Goal: Information Seeking & Learning: Learn about a topic

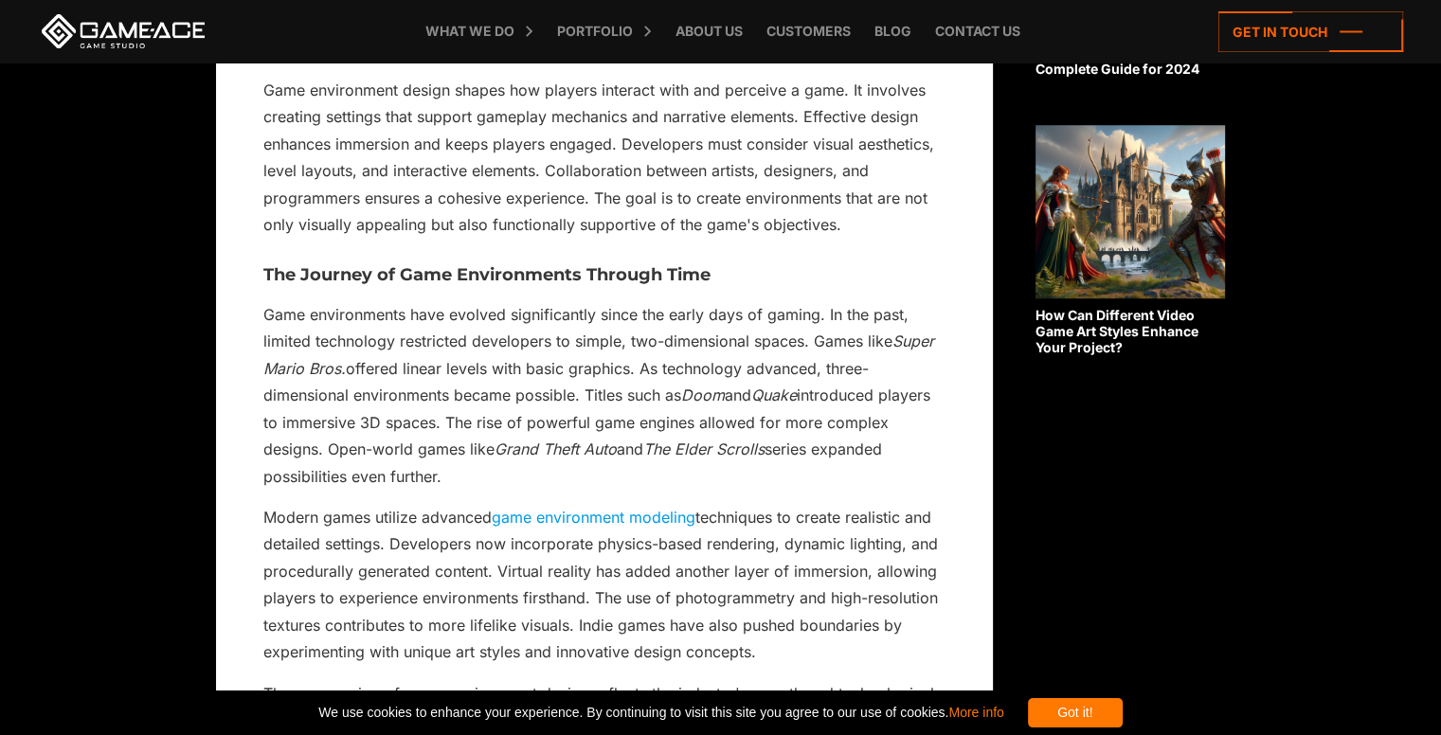
scroll to position [1705, 0]
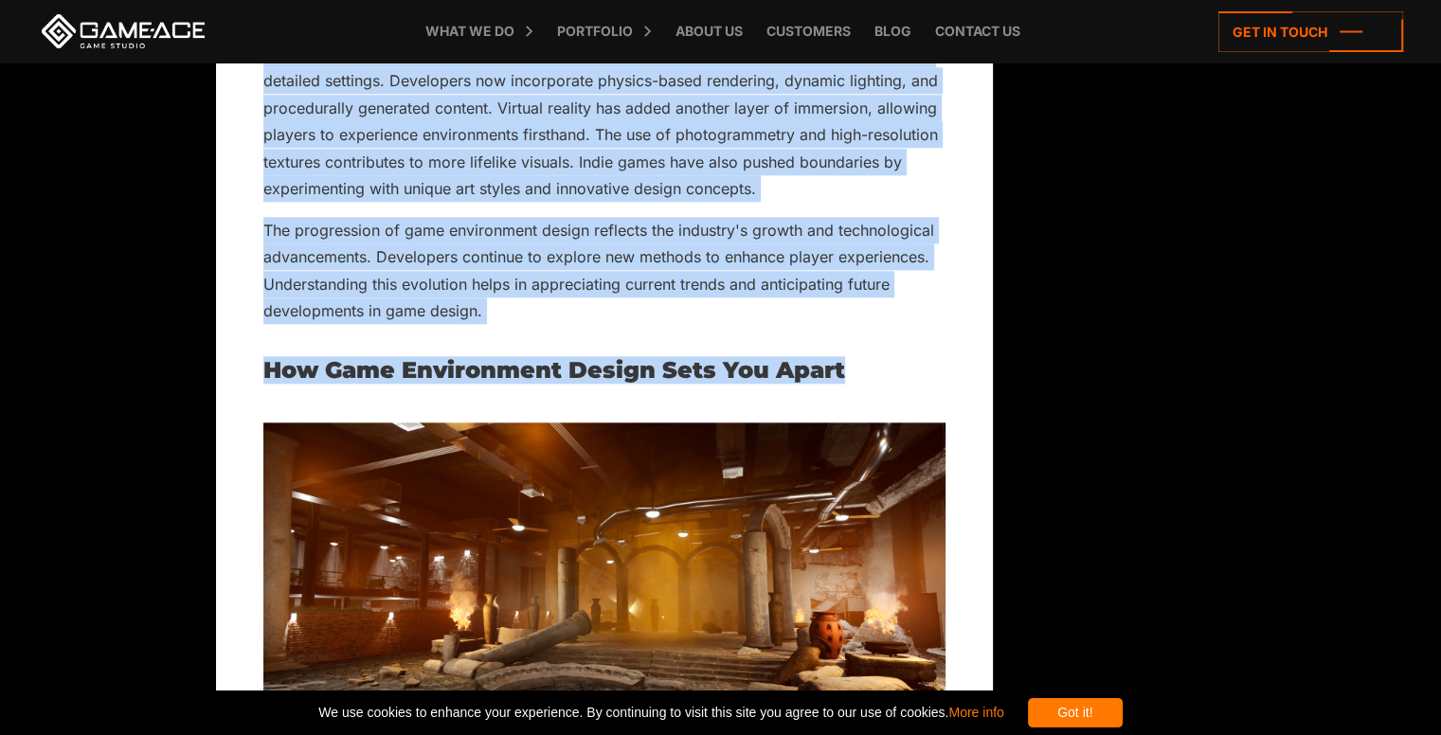
scroll to position [2084, 0]
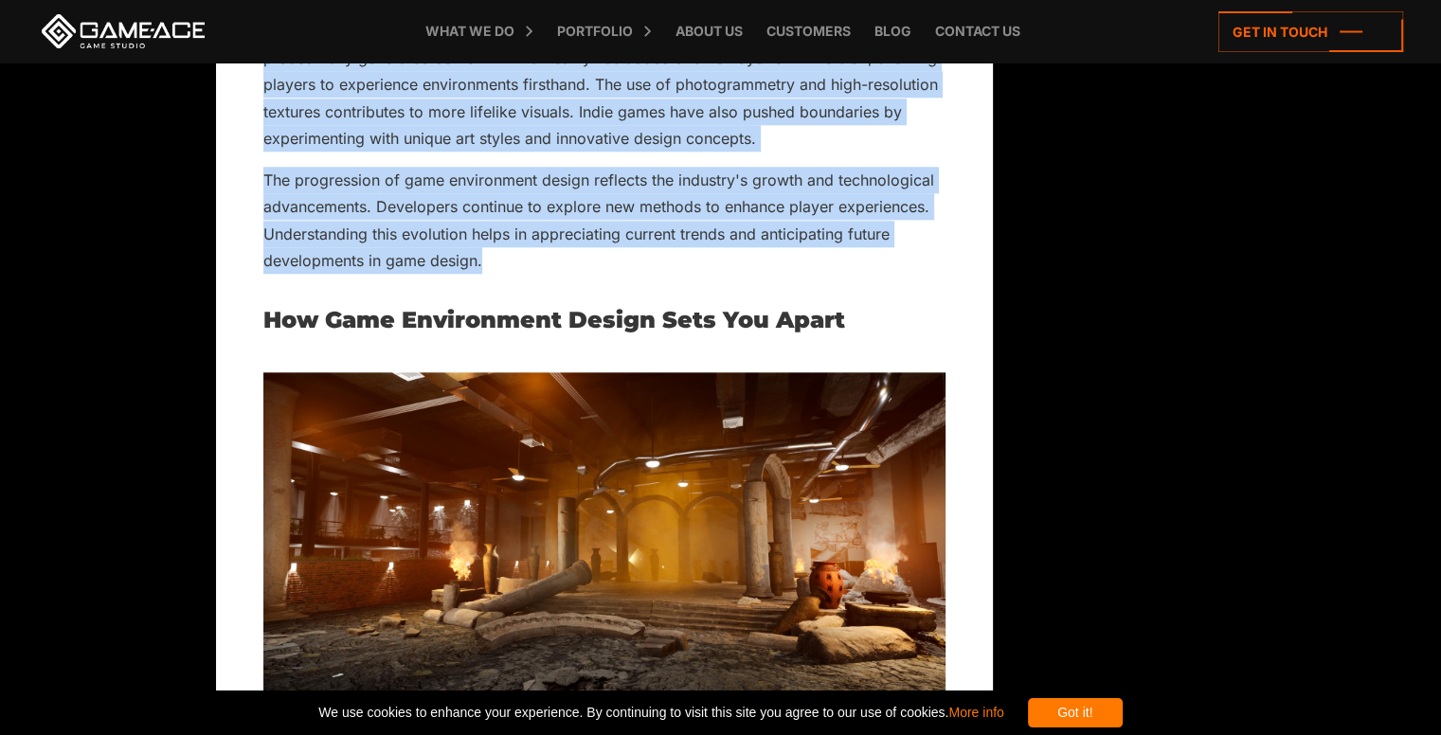
drag, startPoint x: 264, startPoint y: 176, endPoint x: 488, endPoint y: 260, distance: 238.6
copy div "Game environments have evolved significantly since the early days of gaming. In…"
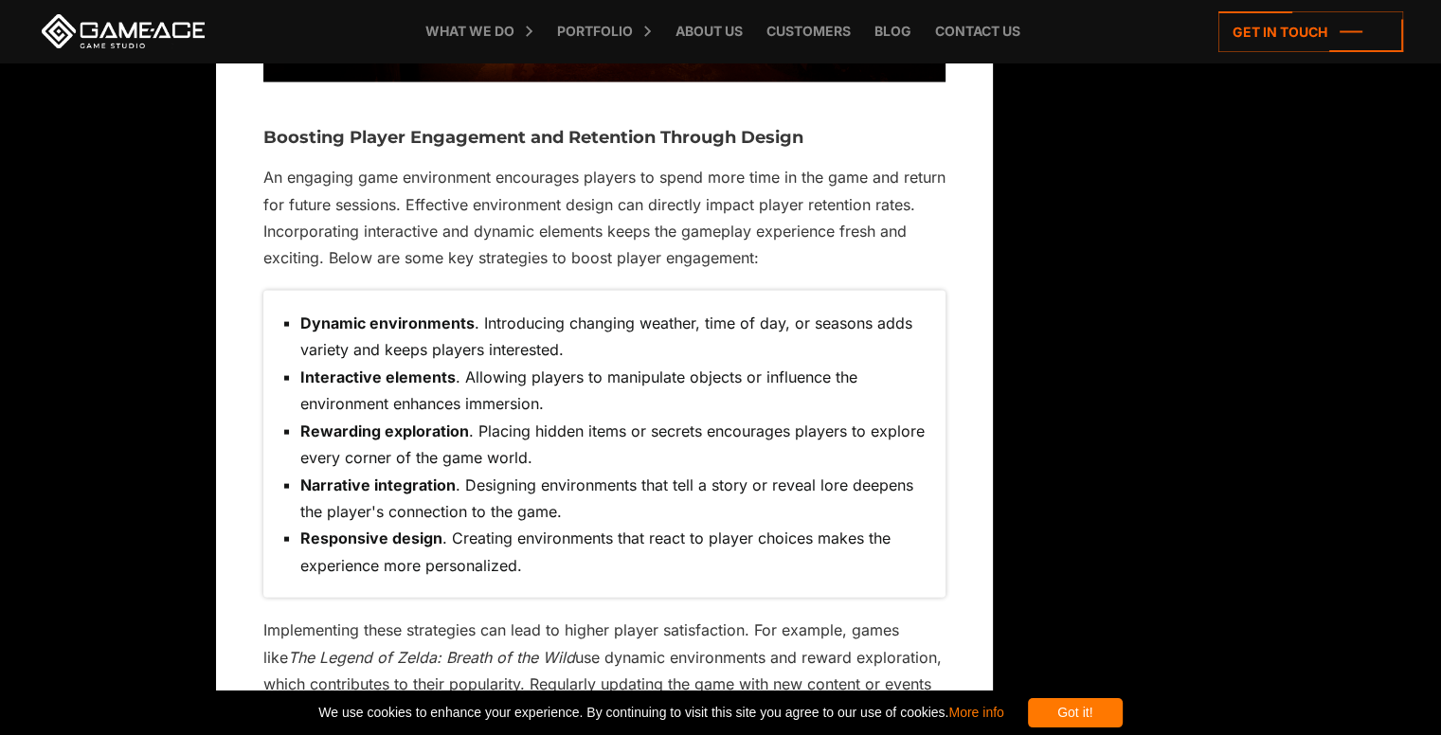
scroll to position [3973, 0]
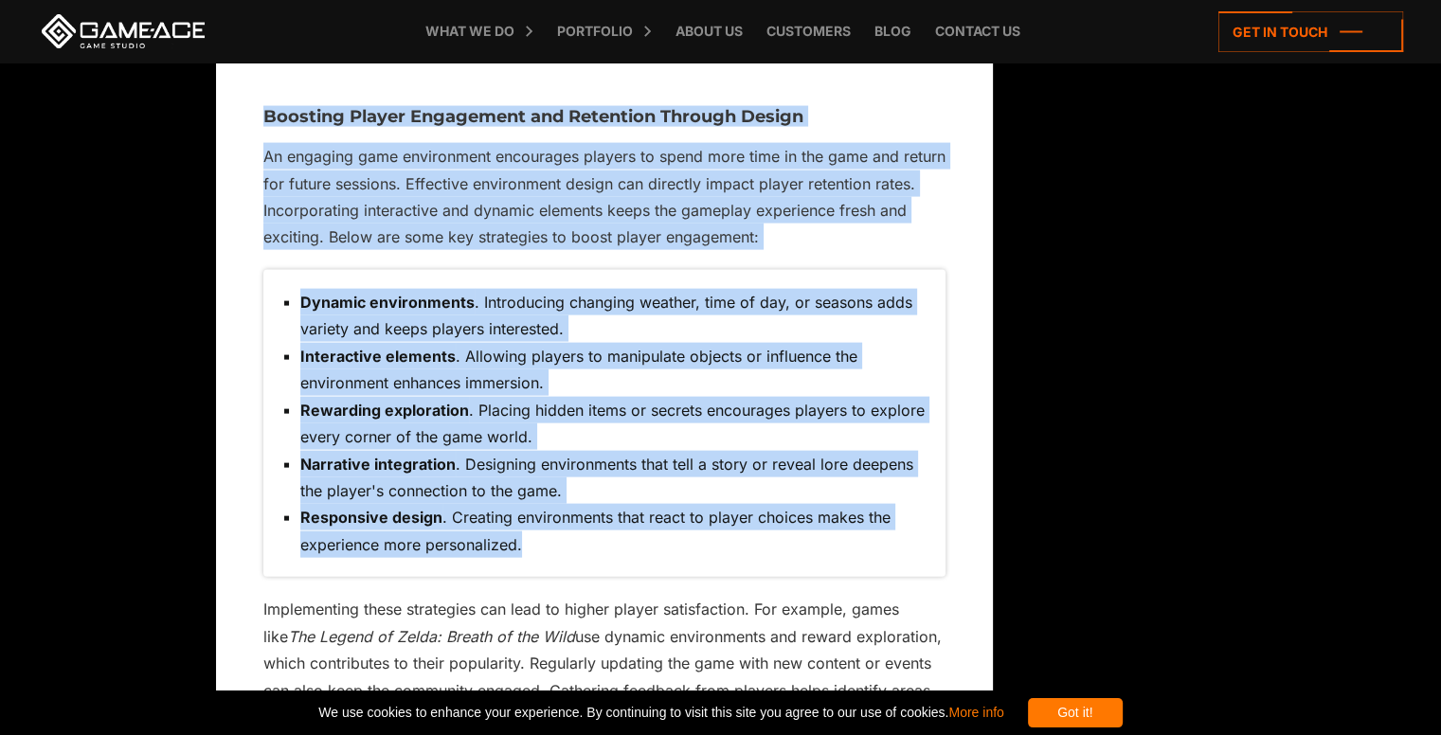
drag, startPoint x: 262, startPoint y: 111, endPoint x: 537, endPoint y: 555, distance: 522.3
copy div "Boosting Player Engagement and Retention Through Design An engaging game enviro…"
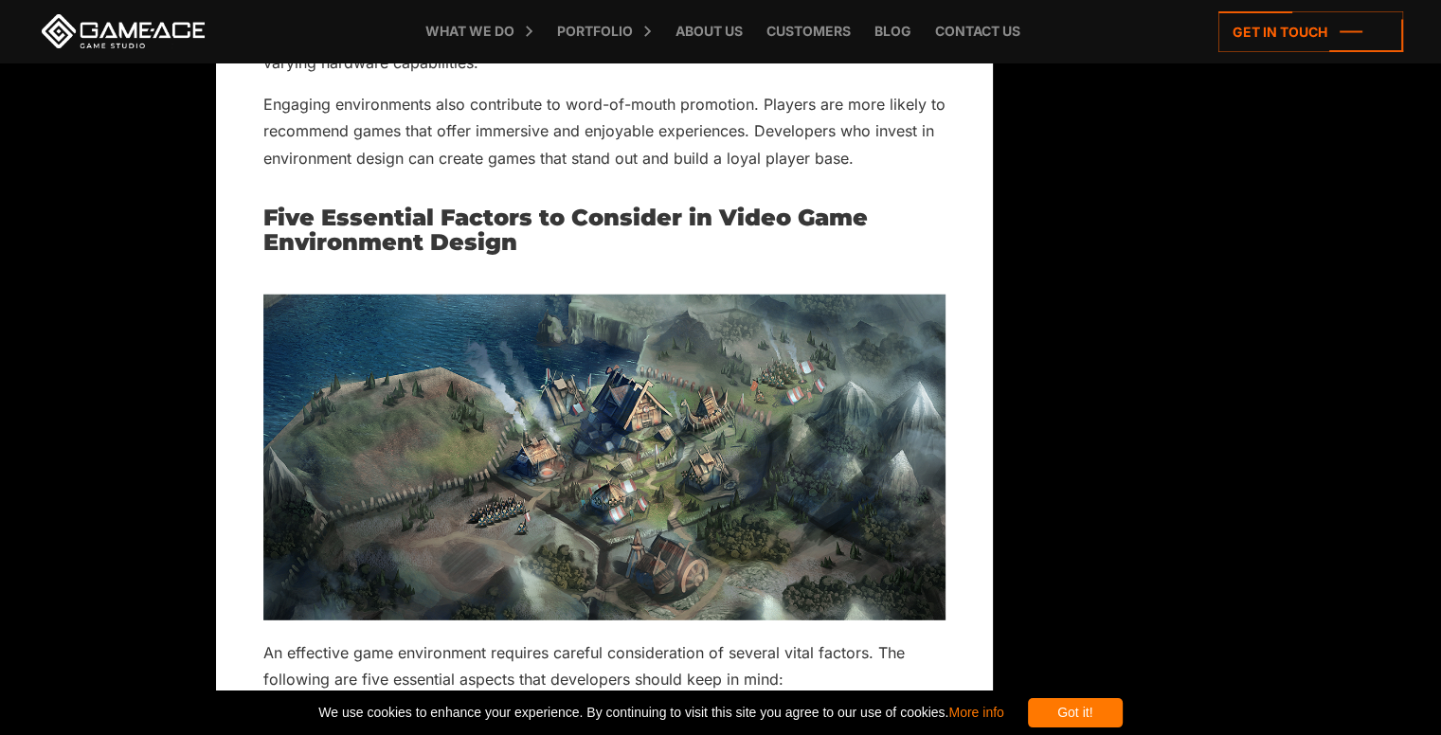
scroll to position [5204, 0]
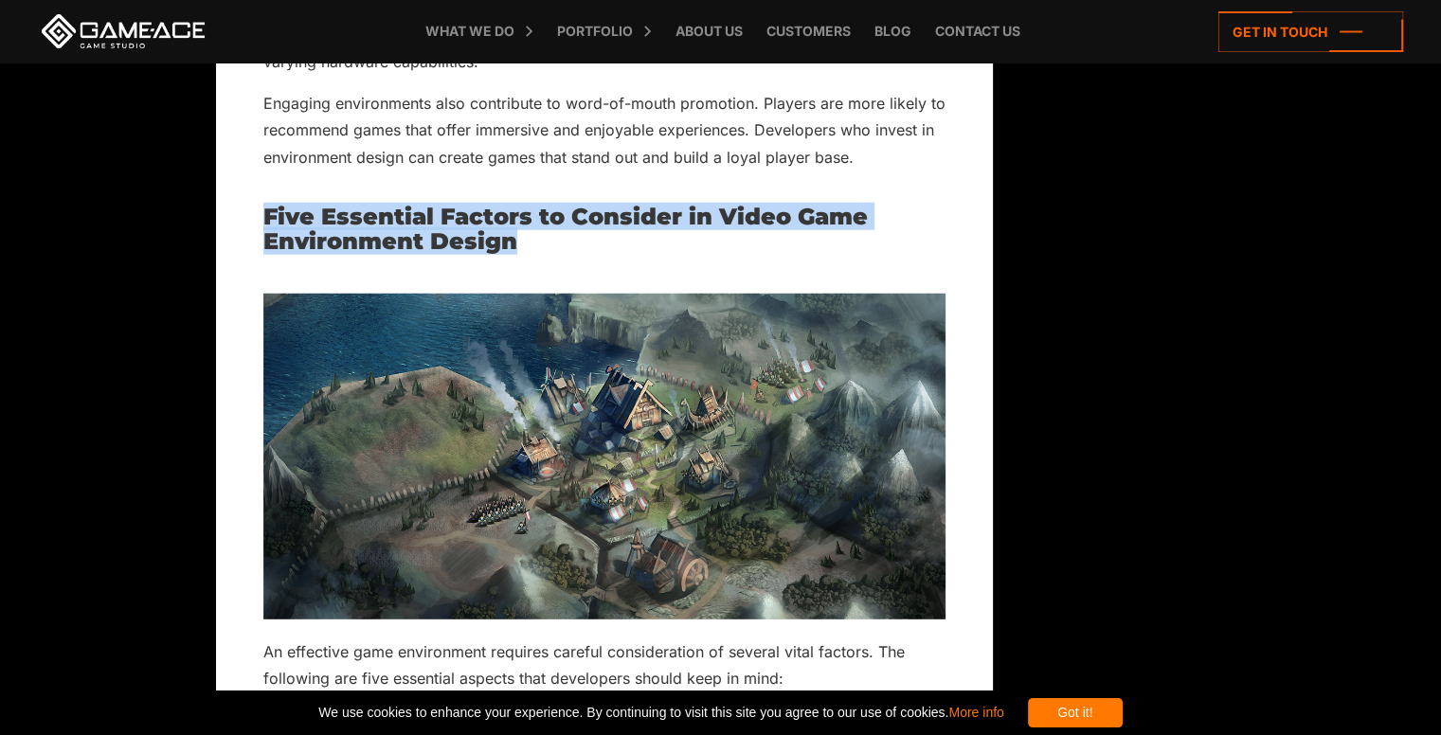
drag, startPoint x: 265, startPoint y: 215, endPoint x: 522, endPoint y: 240, distance: 257.9
click at [522, 240] on h2 "Five Essential Factors to Consider in Video Game Environment Design" at bounding box center [604, 230] width 682 height 50
copy h2 "Five Essential Factors to Consider in Video Game Environment Design"
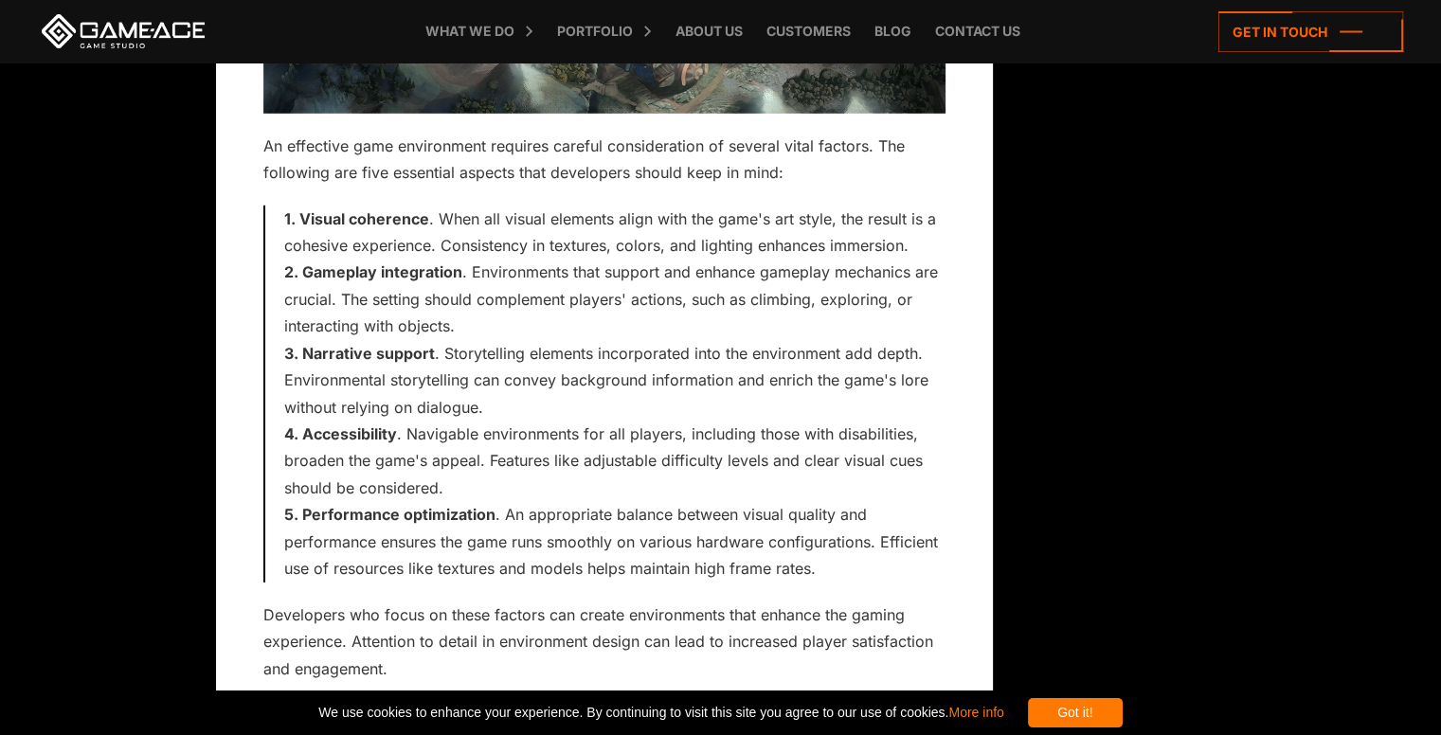
scroll to position [5772, 0]
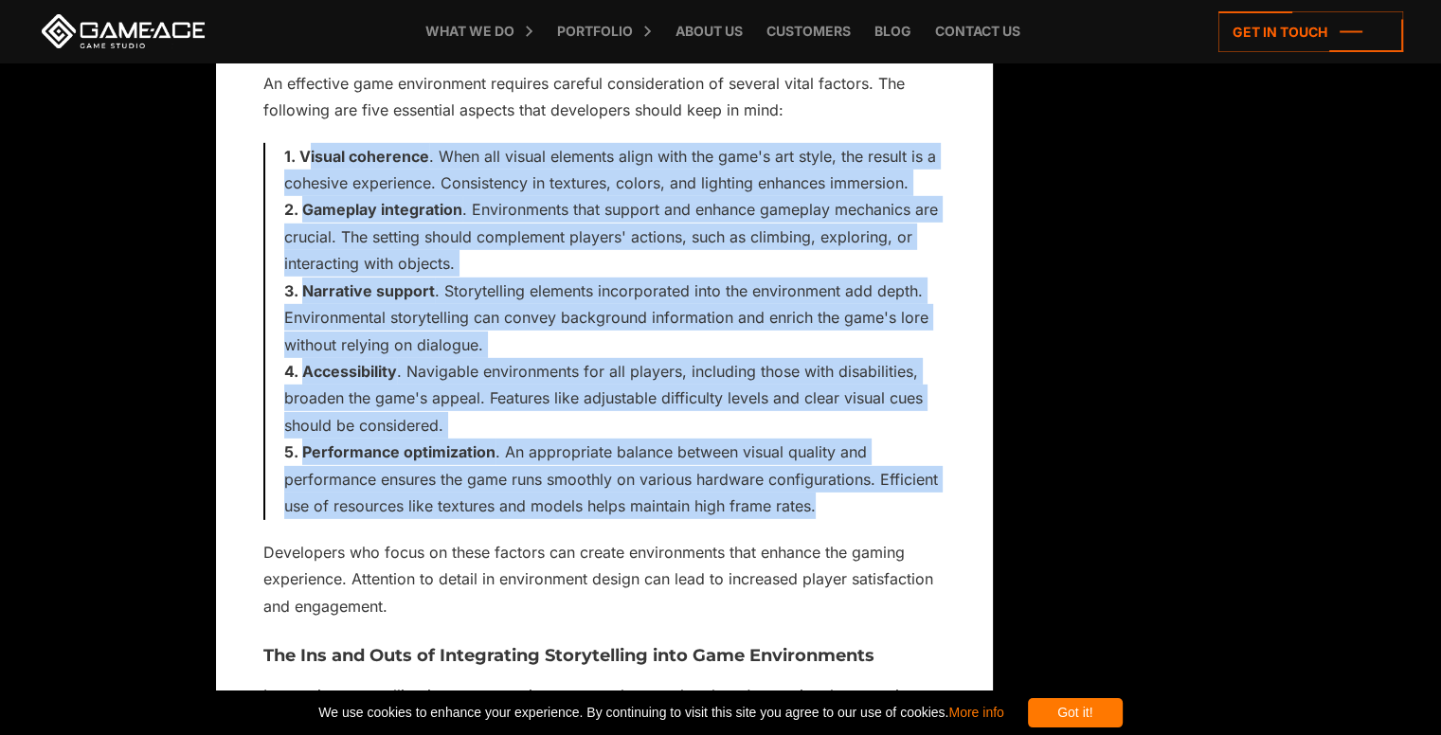
drag, startPoint x: 305, startPoint y: 153, endPoint x: 818, endPoint y: 518, distance: 630.3
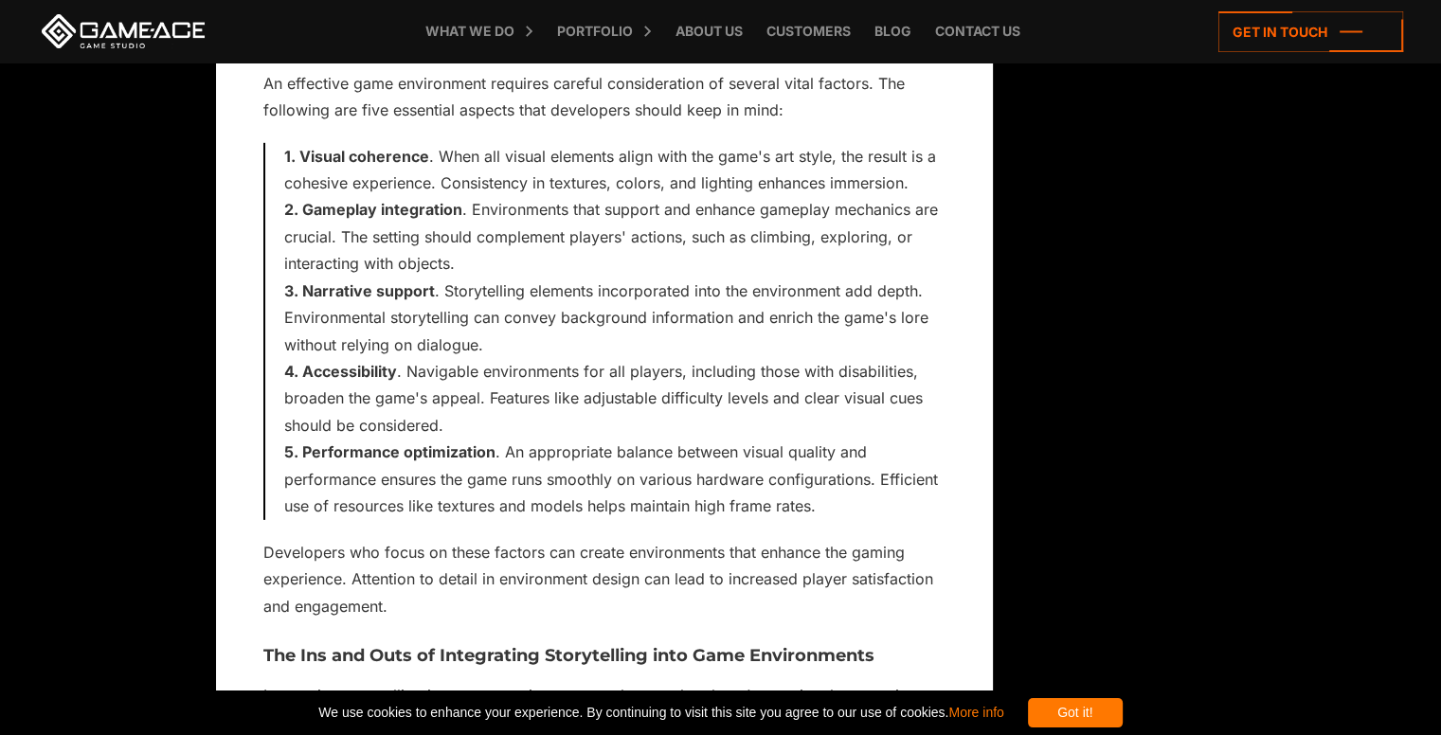
click at [299, 159] on strong "Visual coherence" at bounding box center [364, 156] width 130 height 19
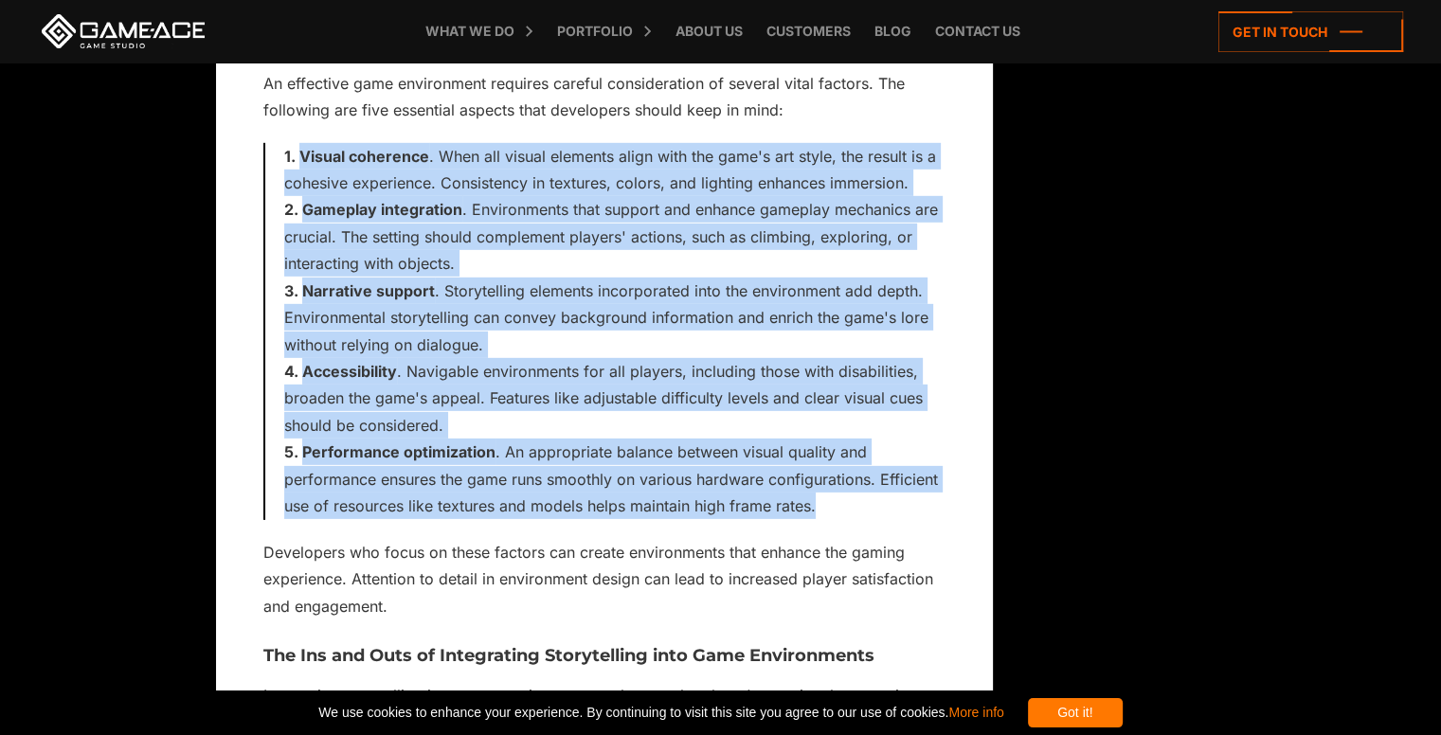
drag, startPoint x: 296, startPoint y: 156, endPoint x: 853, endPoint y: 516, distance: 663.2
click at [853, 516] on ol "Visual coherence . When all visual elements align with the game's art style, th…" at bounding box center [614, 331] width 661 height 377
copy ol "Visual coherence . When all visual elements align with the game's art style, th…"
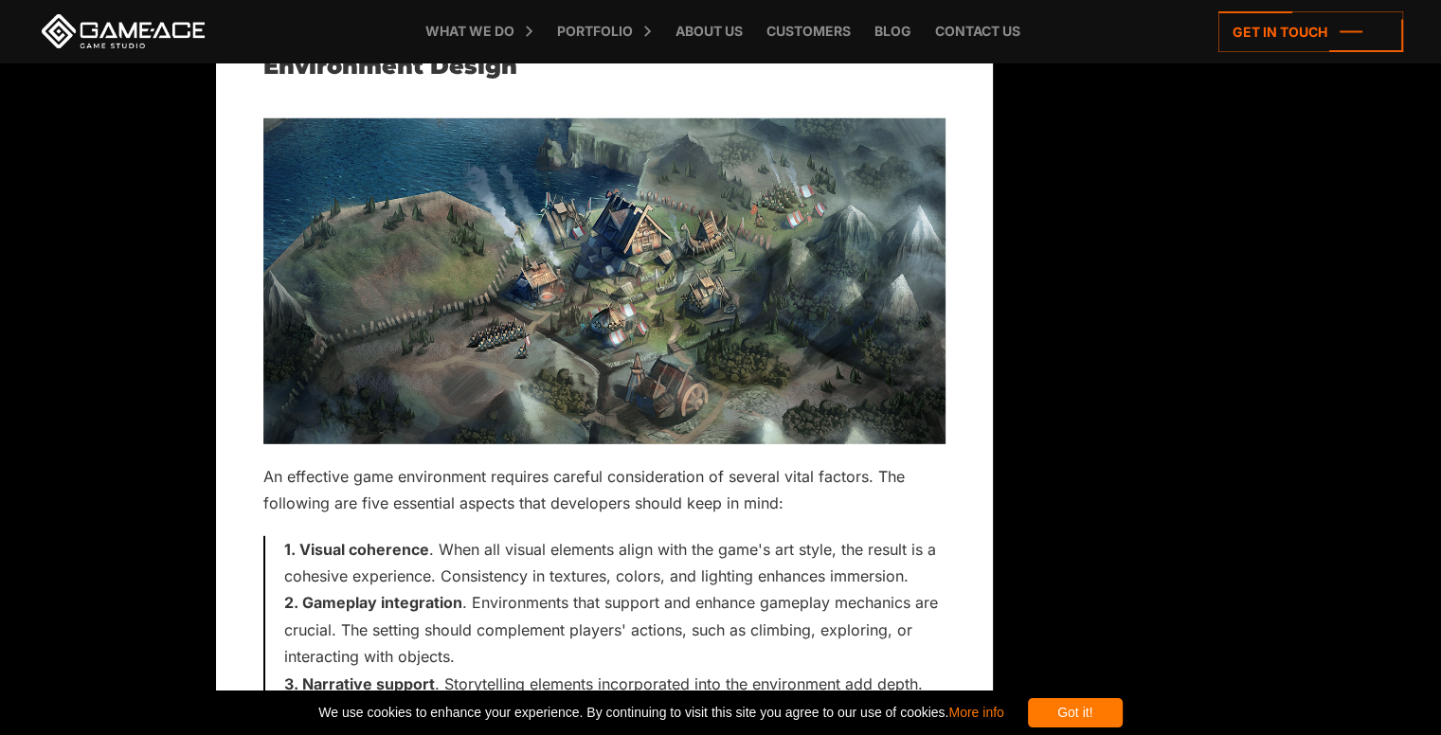
scroll to position [5488, 0]
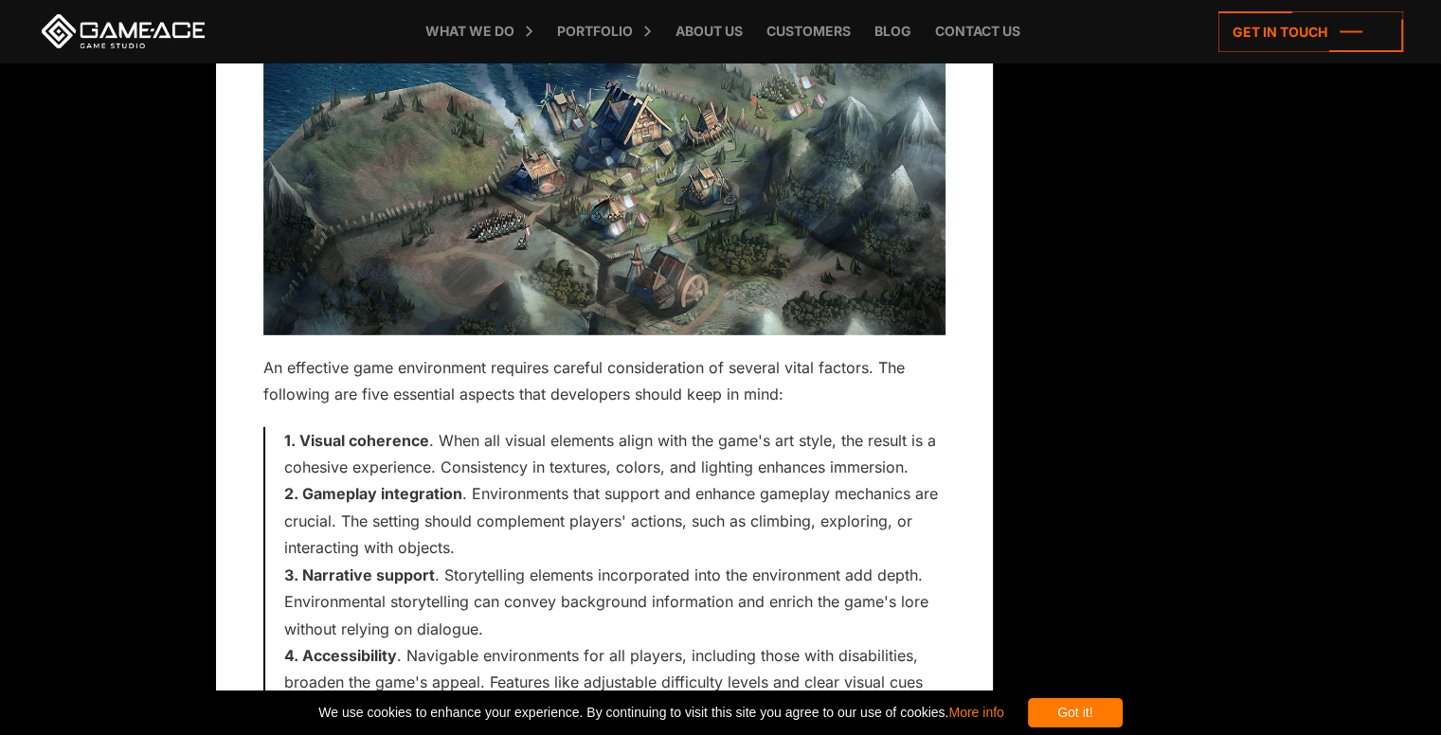
click at [765, 228] on img at bounding box center [604, 172] width 682 height 326
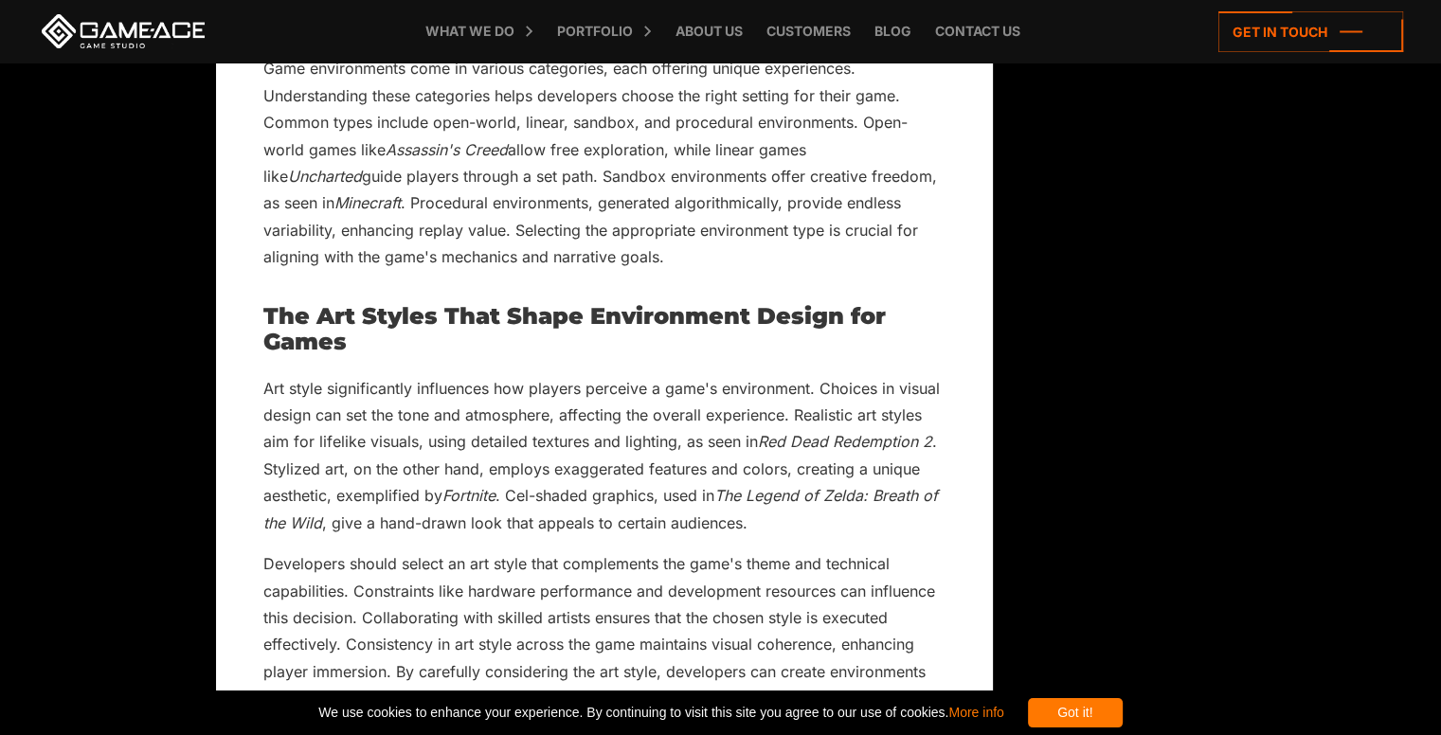
scroll to position [7193, 0]
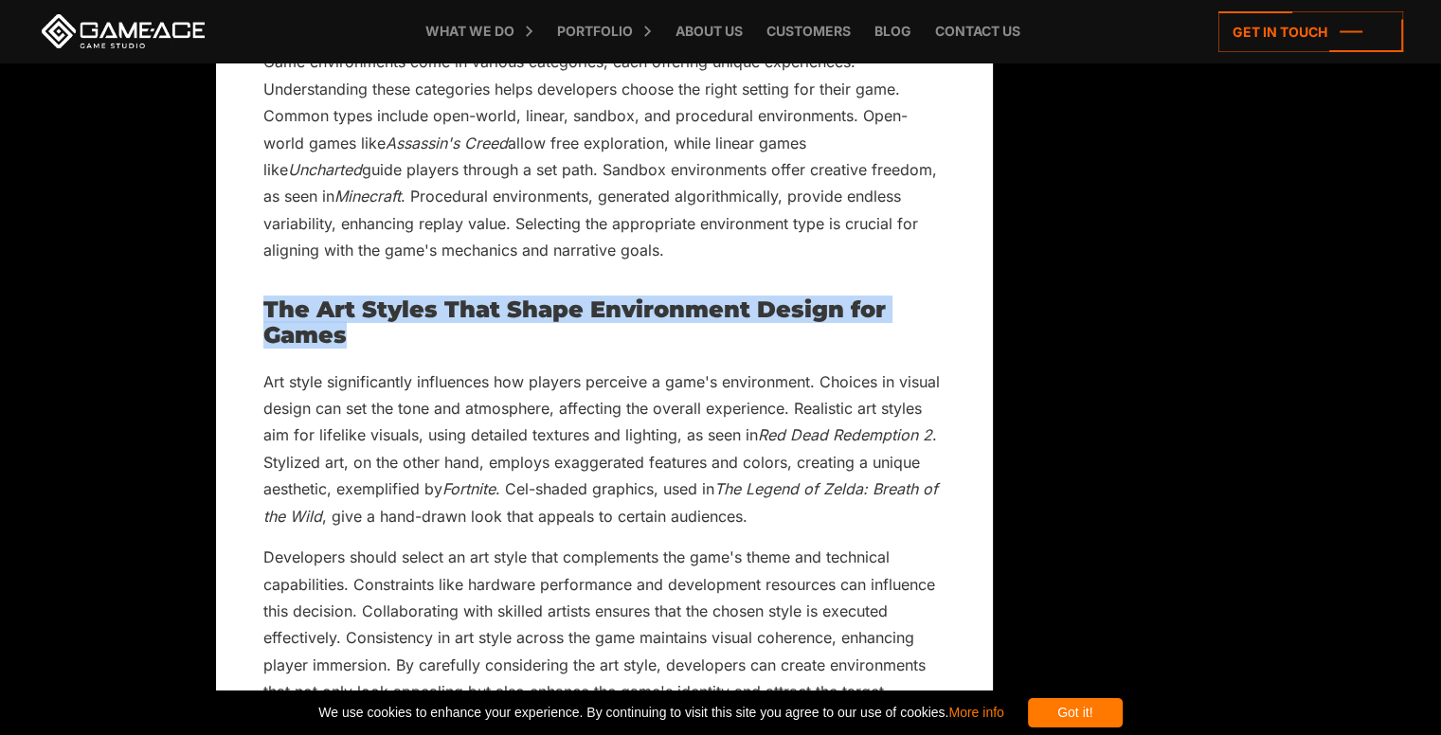
drag, startPoint x: 260, startPoint y: 299, endPoint x: 386, endPoint y: 328, distance: 129.1
click at [386, 328] on div "Crafting Immersive Worlds: The Power of Game Environment Design [DATE] Game env…" at bounding box center [604, 689] width 777 height 14716
copy h2 "The Art Styles That Shape Environment Design for Games"
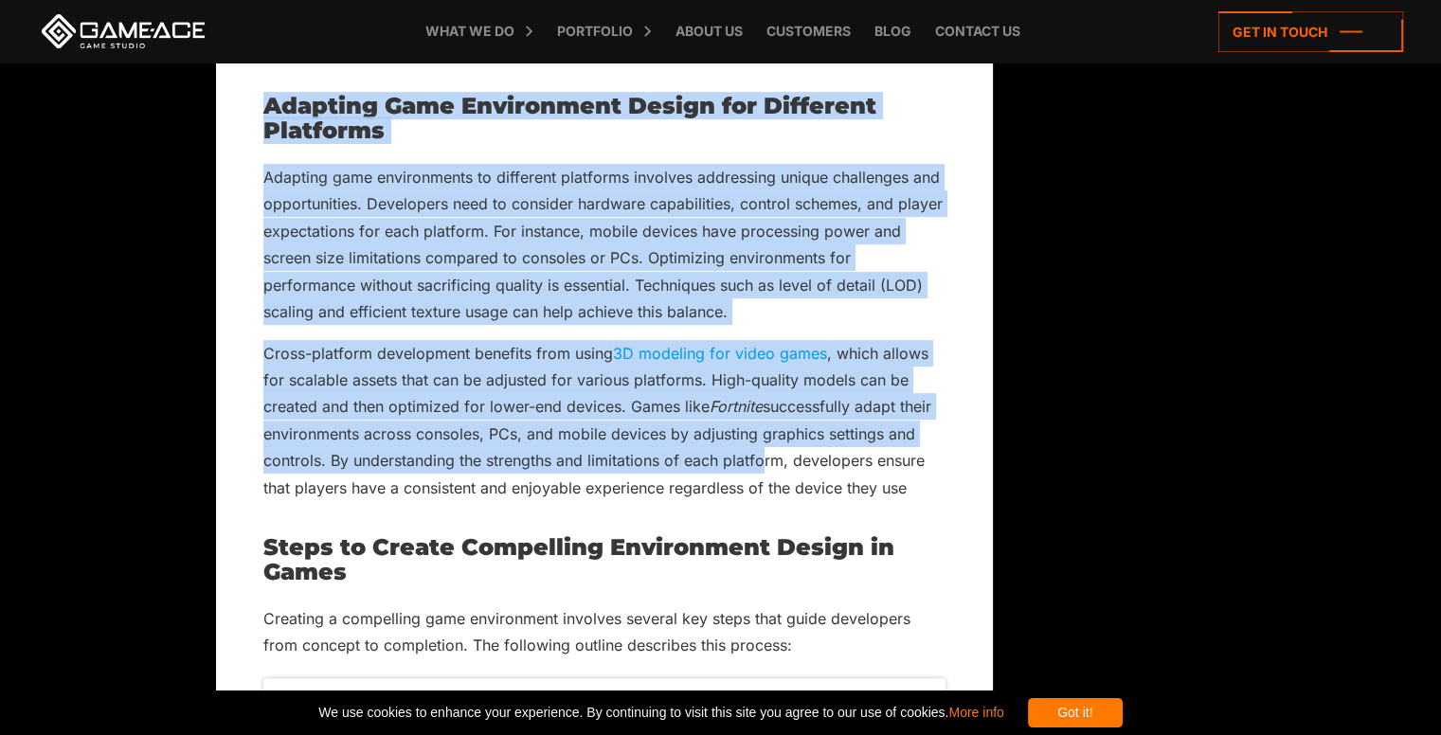
scroll to position [7572, 0]
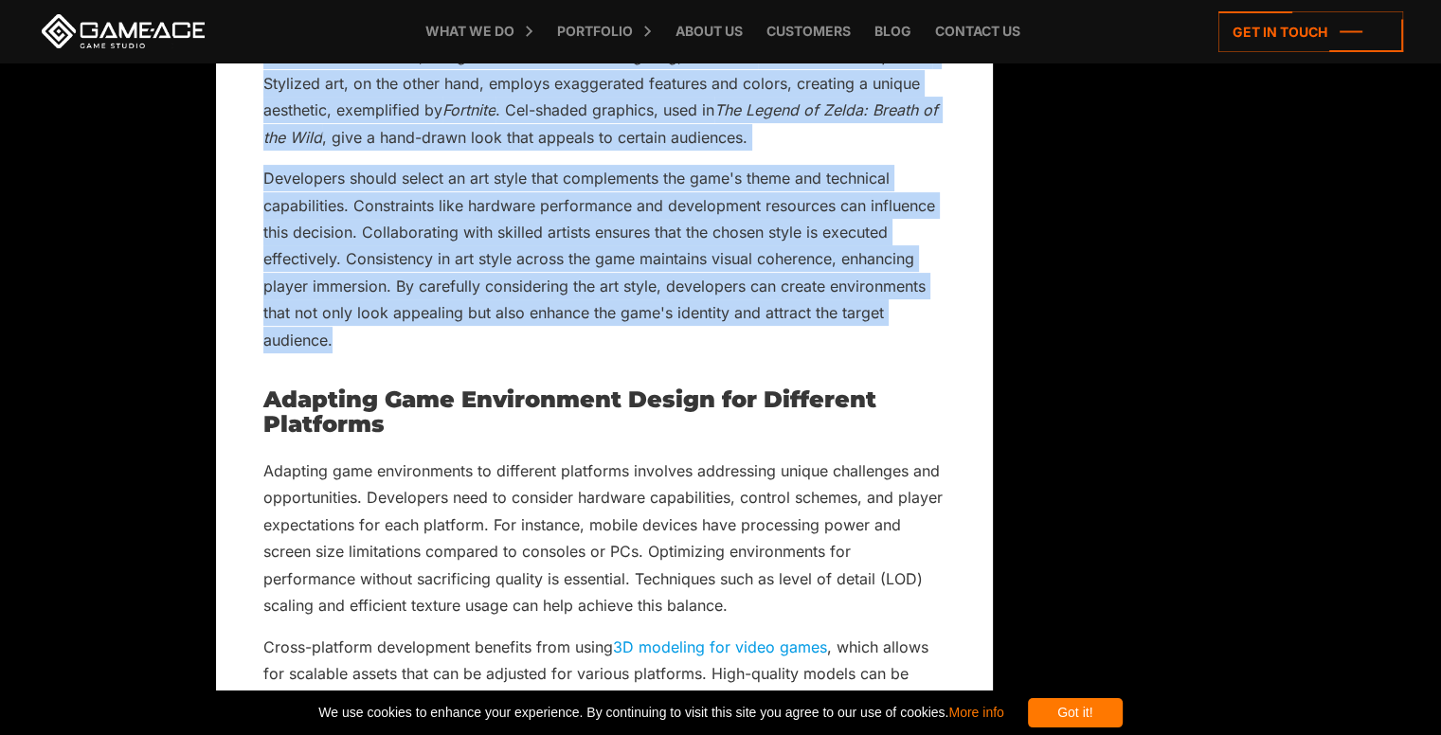
drag, startPoint x: 265, startPoint y: 376, endPoint x: 580, endPoint y: 342, distance: 316.3
click at [580, 342] on div "The Art Styles That Shape Environment Design for Games Art style significantly …" at bounding box center [604, 136] width 682 height 435
copy div "Art style significantly influences how players perceive a game's environment. C…"
